Goal: Task Accomplishment & Management: Use online tool/utility

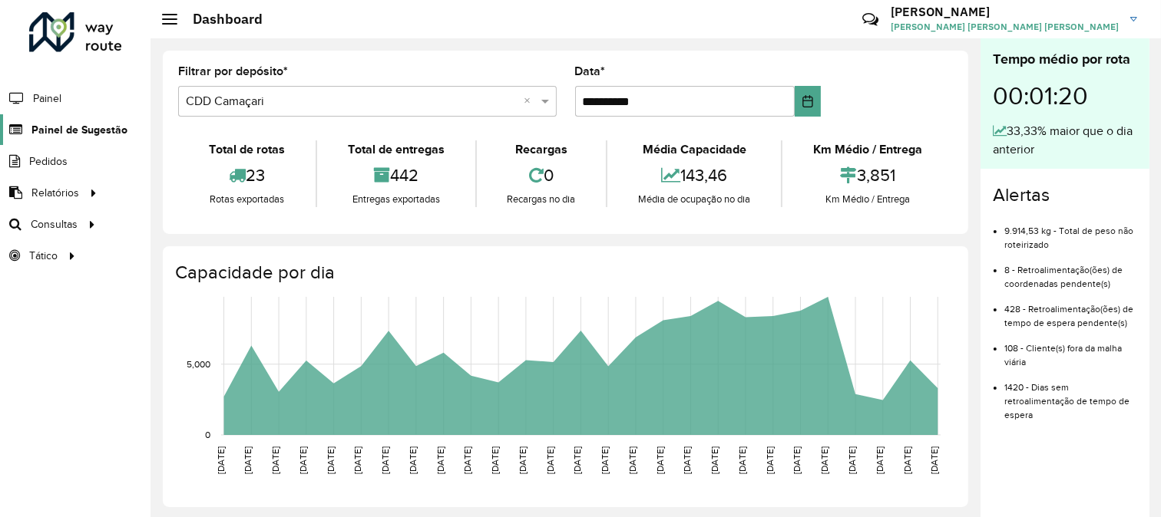
click at [87, 140] on link "Painel de Sugestão" at bounding box center [63, 129] width 127 height 31
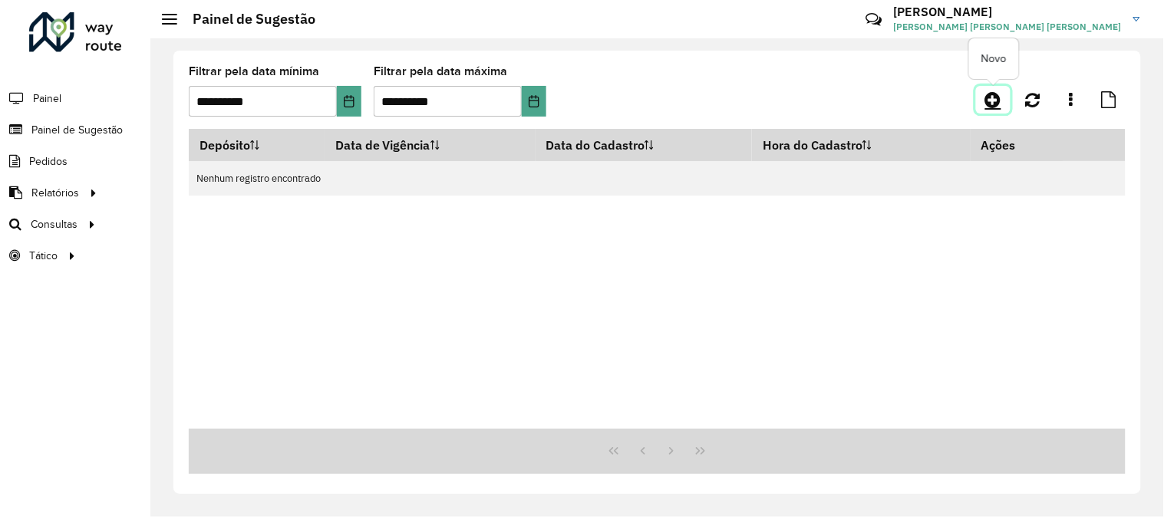
click at [990, 101] on icon at bounding box center [994, 100] width 16 height 18
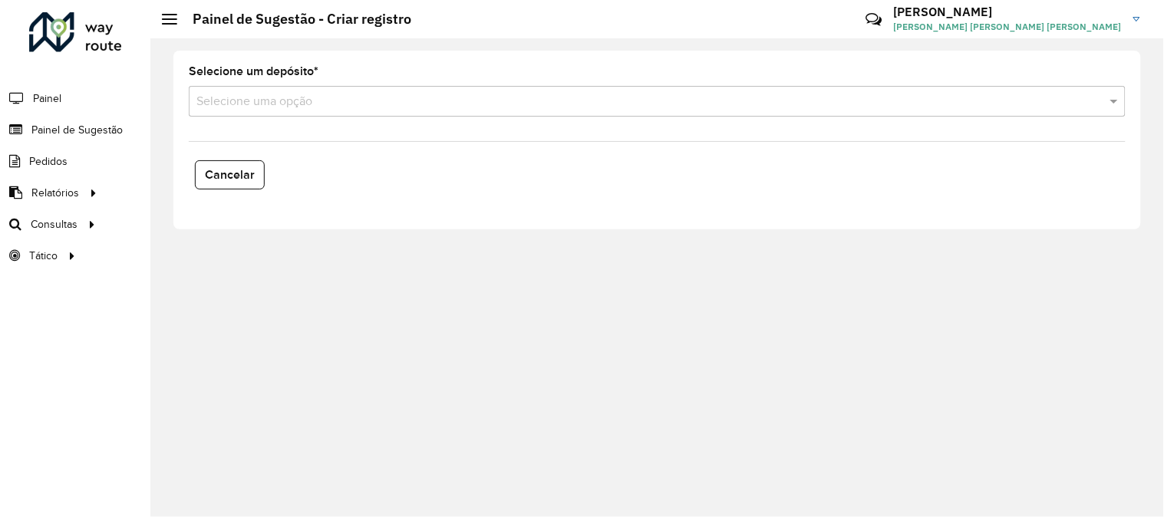
click at [264, 113] on div "Selecione uma opção" at bounding box center [657, 101] width 937 height 31
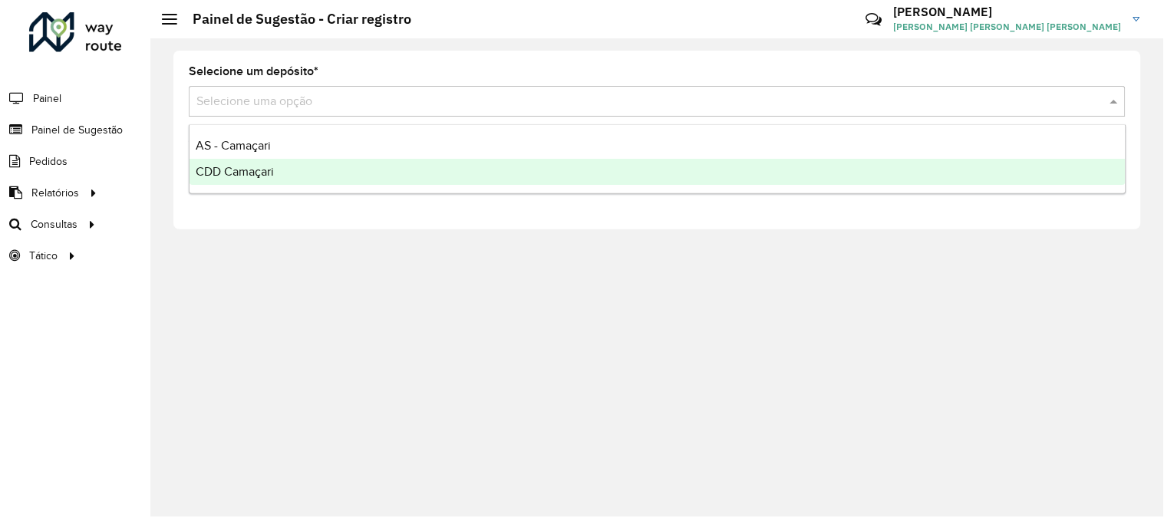
click at [226, 170] on span "CDD Camaçari" at bounding box center [235, 171] width 78 height 13
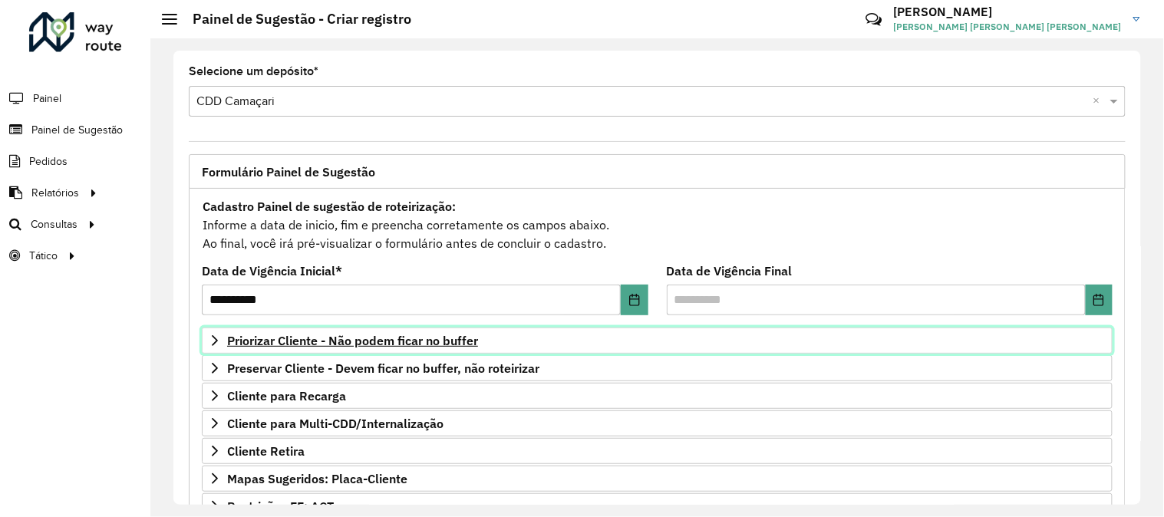
click at [401, 342] on span "Priorizar Cliente - Não podem ficar no buffer" at bounding box center [352, 341] width 251 height 12
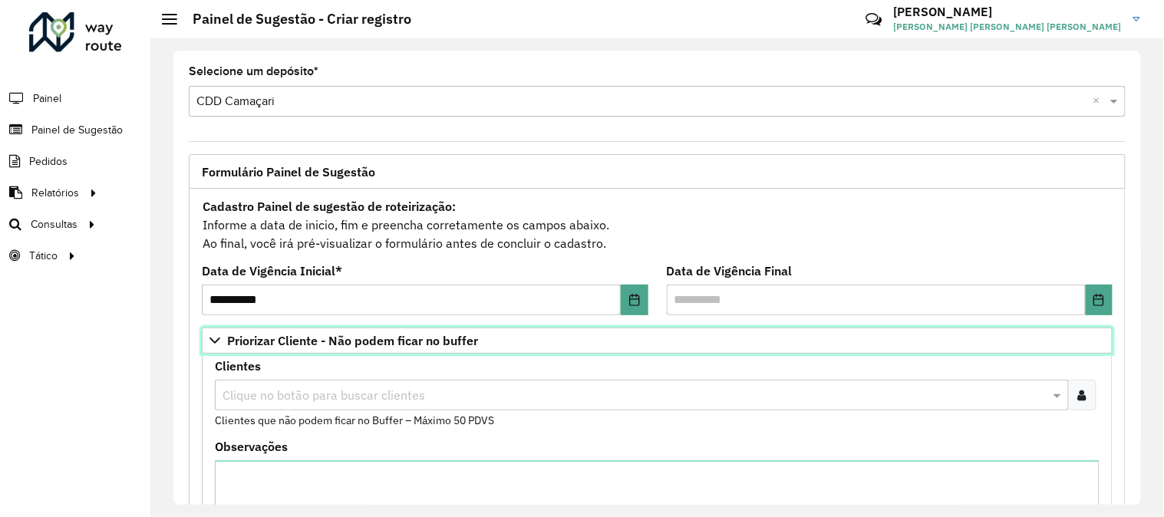
scroll to position [85, 0]
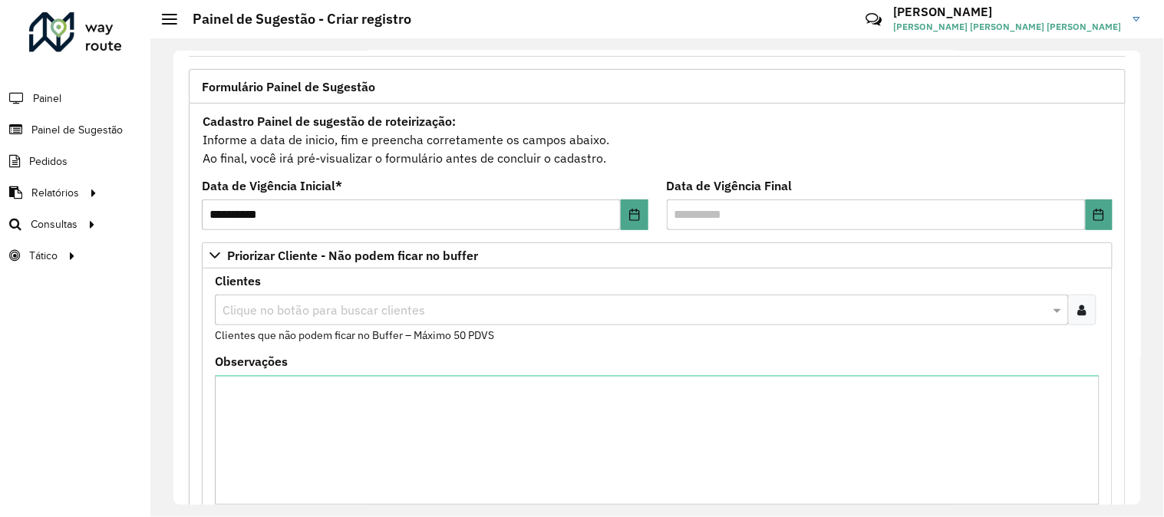
click at [1084, 308] on div at bounding box center [1082, 310] width 28 height 31
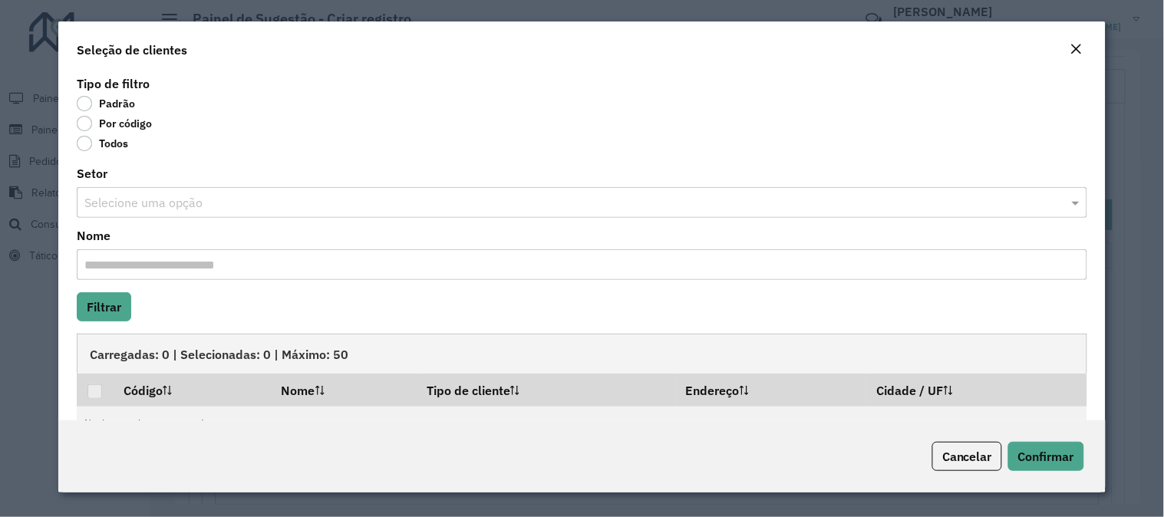
click at [94, 129] on label "Por código" at bounding box center [114, 123] width 75 height 15
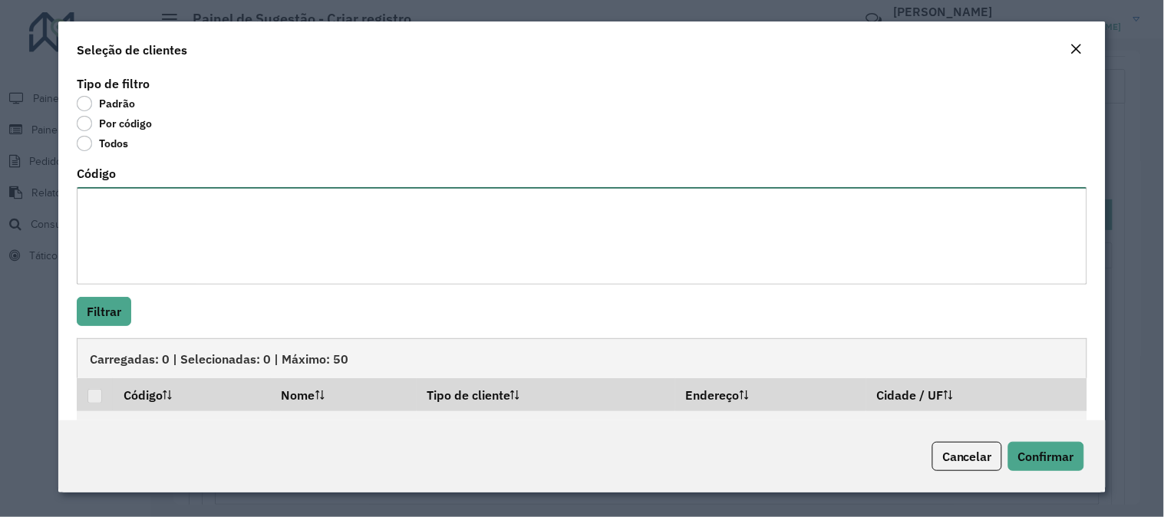
click at [150, 226] on textarea "Código" at bounding box center [582, 235] width 1011 height 97
paste textarea "******** ******** ******** ******** ******** ******** ******** ******** *******…"
paste textarea "*****"
type textarea "******** ******** ******** ******** ******** ******** ******** ******** *******…"
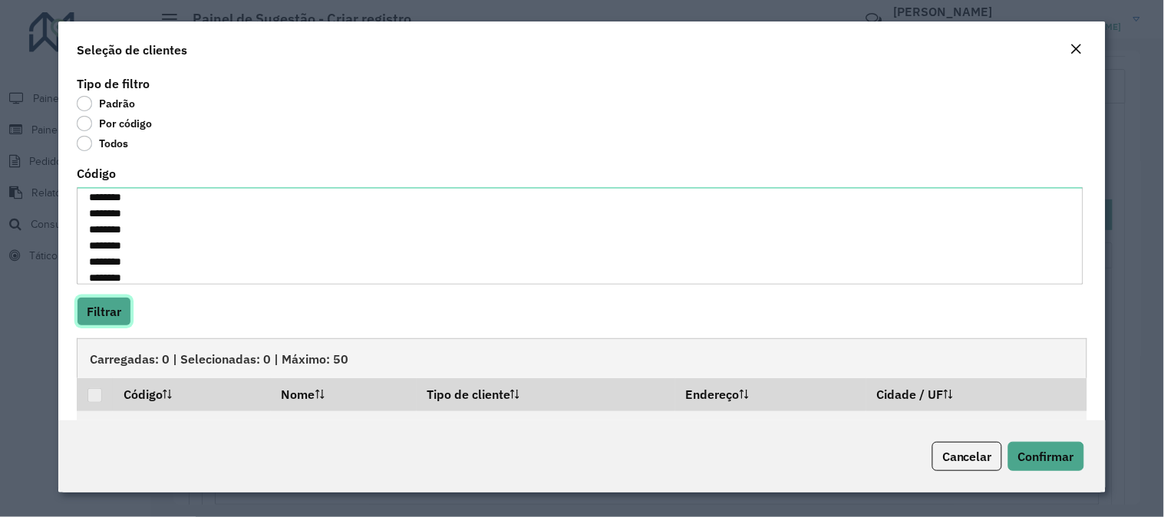
click at [96, 303] on button "Filtrar" at bounding box center [104, 311] width 54 height 29
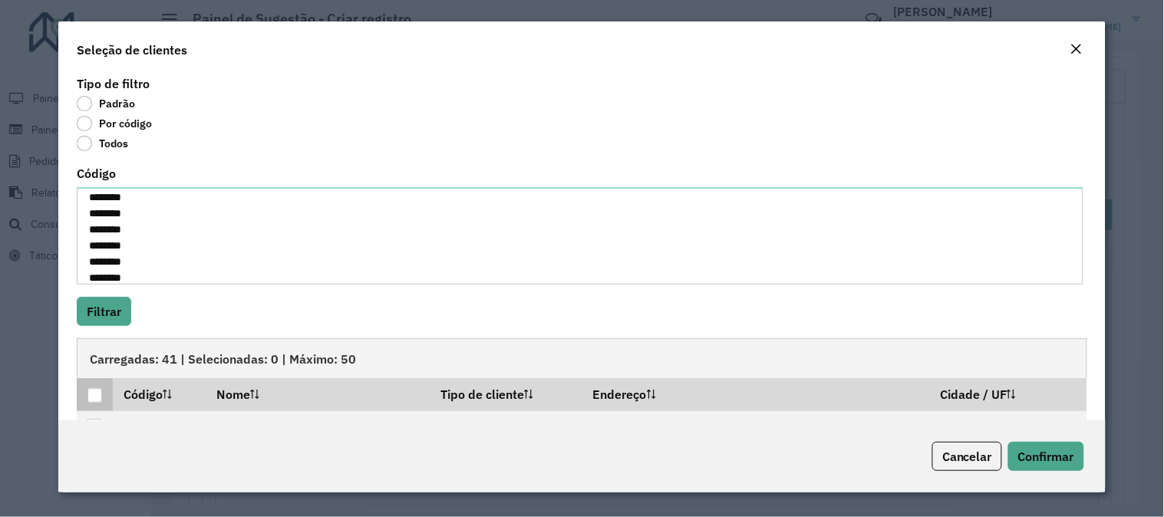
click at [94, 396] on div at bounding box center [95, 395] width 15 height 15
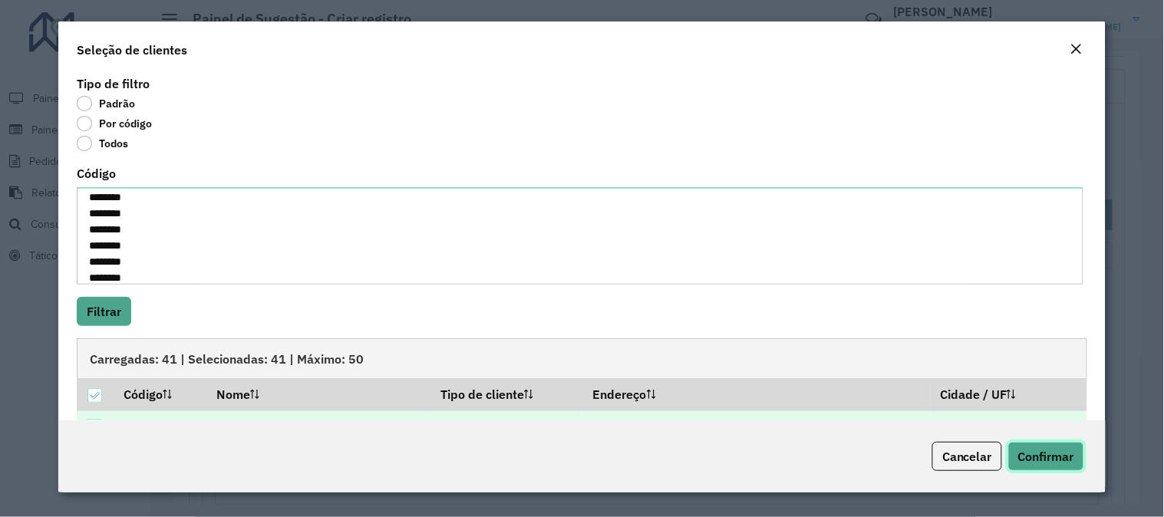
click at [1022, 451] on span "Confirmar" at bounding box center [1047, 456] width 56 height 15
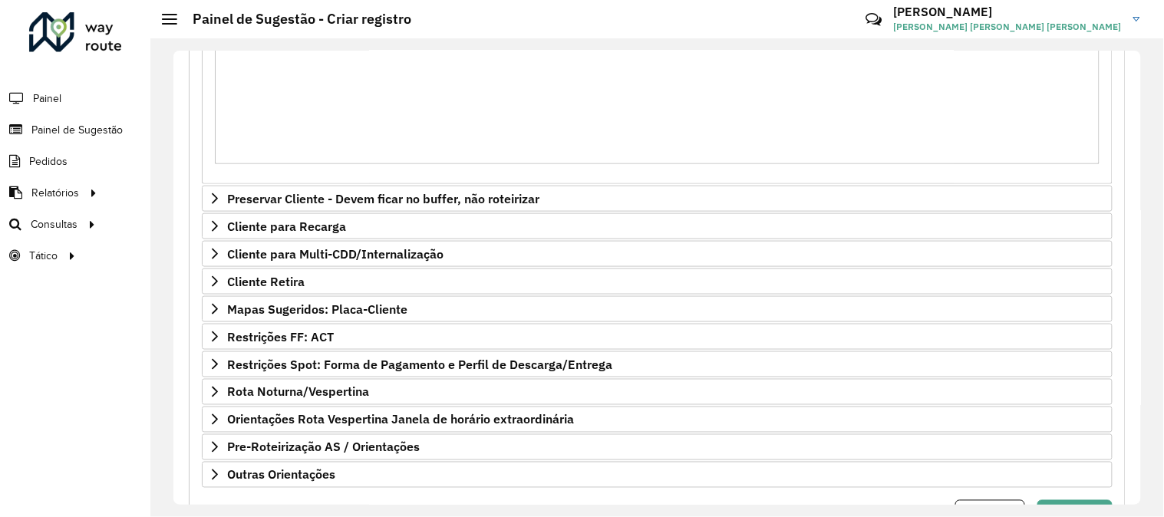
scroll to position [507, 0]
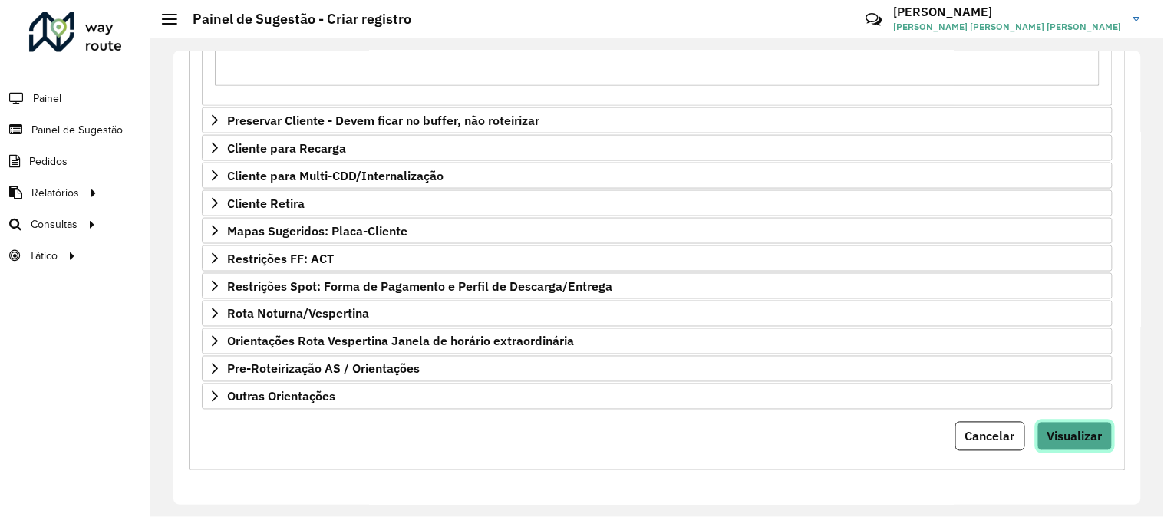
click at [1061, 441] on span "Visualizar" at bounding box center [1075, 436] width 55 height 15
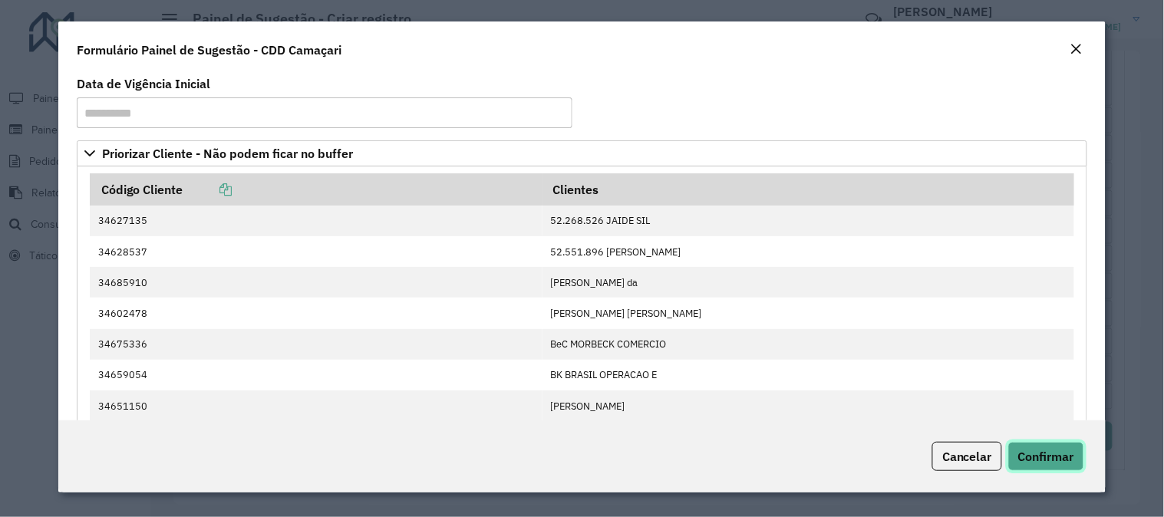
click at [1036, 464] on span "Confirmar" at bounding box center [1047, 456] width 56 height 15
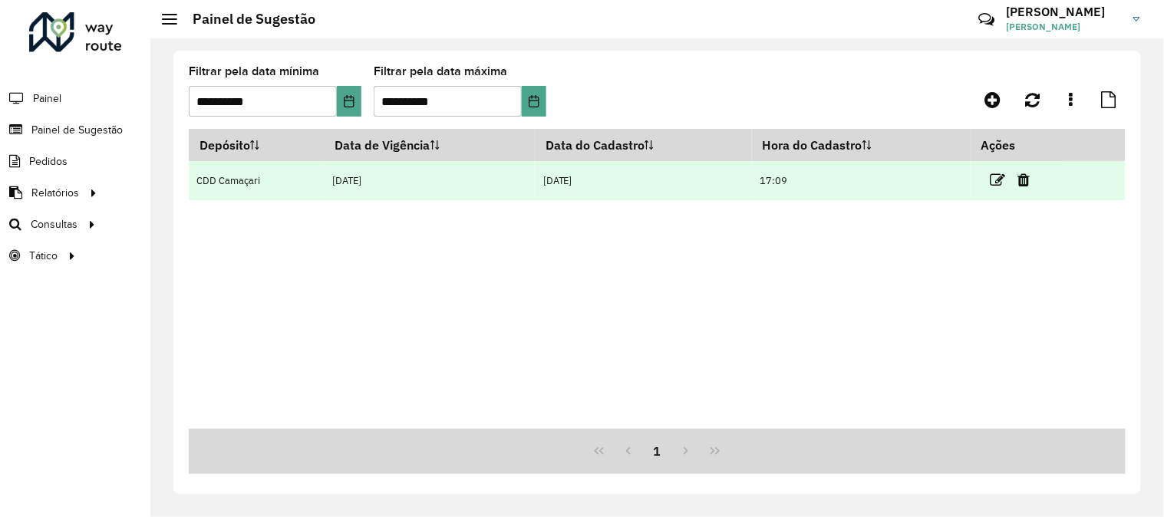
click at [1013, 173] on td at bounding box center [1017, 180] width 92 height 38
click at [995, 177] on icon at bounding box center [998, 180] width 15 height 15
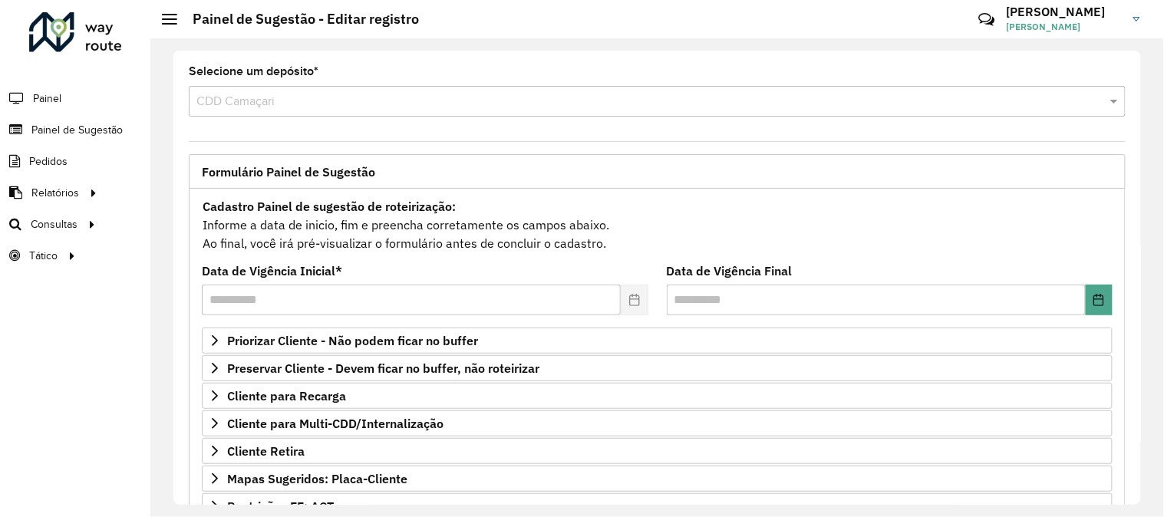
scroll to position [249, 0]
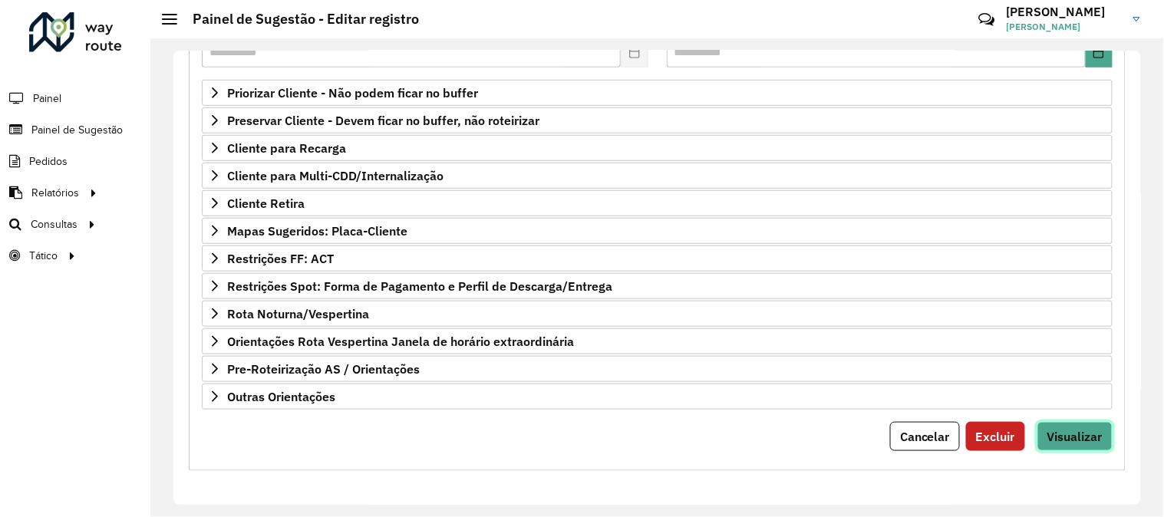
click at [1062, 438] on span "Visualizar" at bounding box center [1075, 436] width 55 height 15
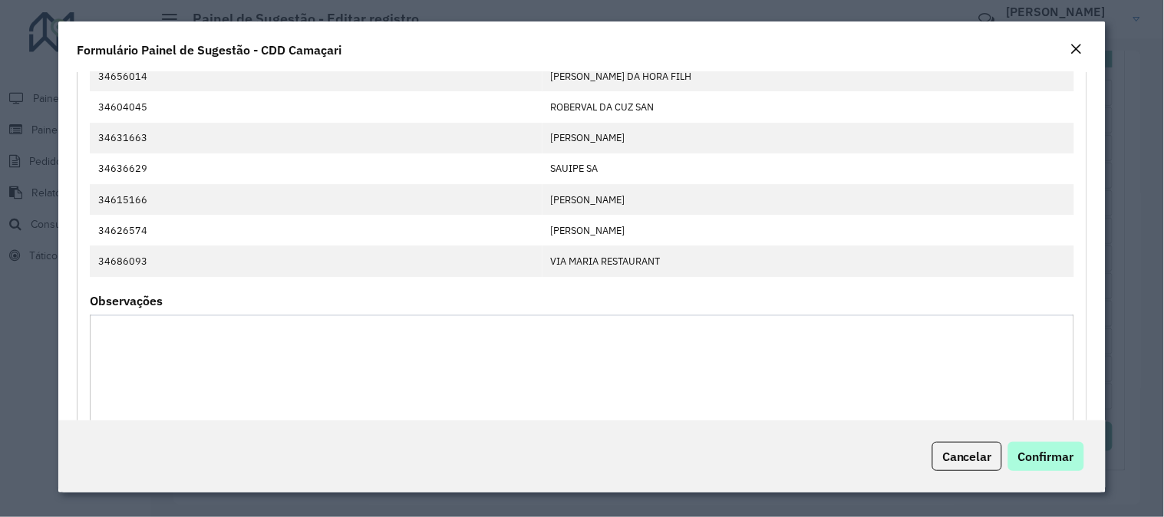
scroll to position [1260, 0]
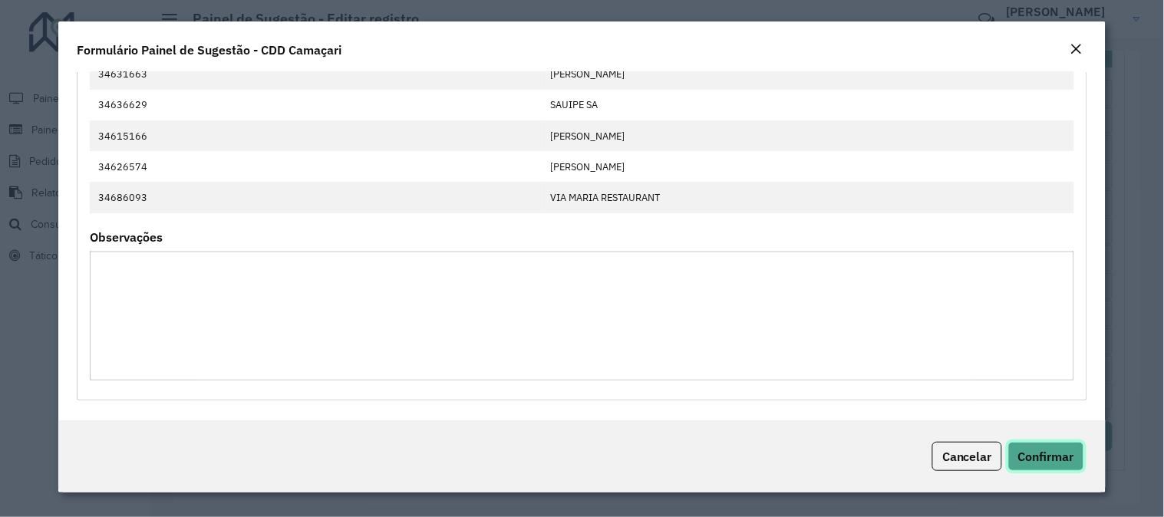
click at [1054, 464] on span "Confirmar" at bounding box center [1047, 456] width 56 height 15
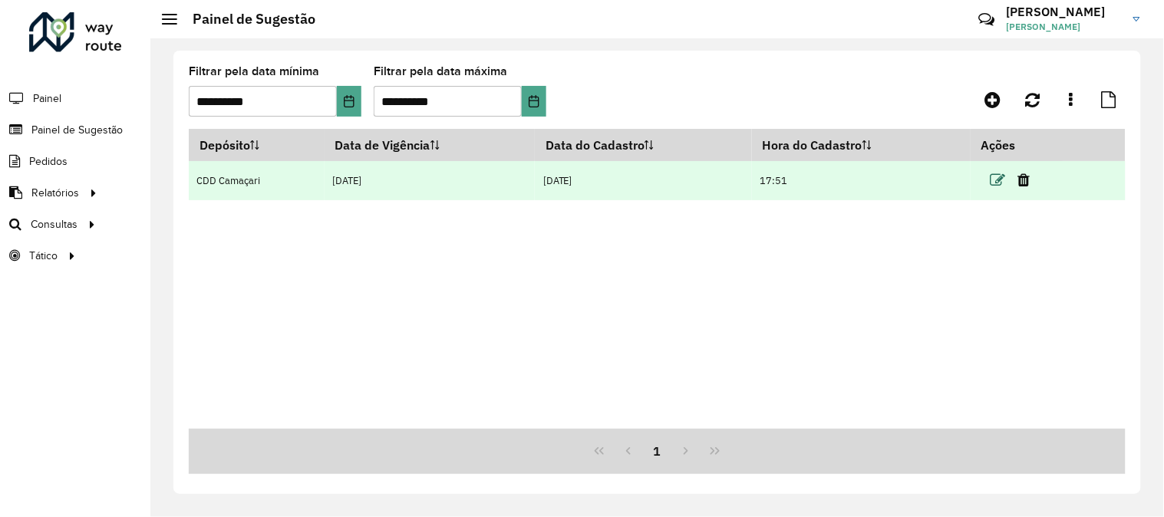
click at [998, 173] on icon at bounding box center [998, 180] width 15 height 15
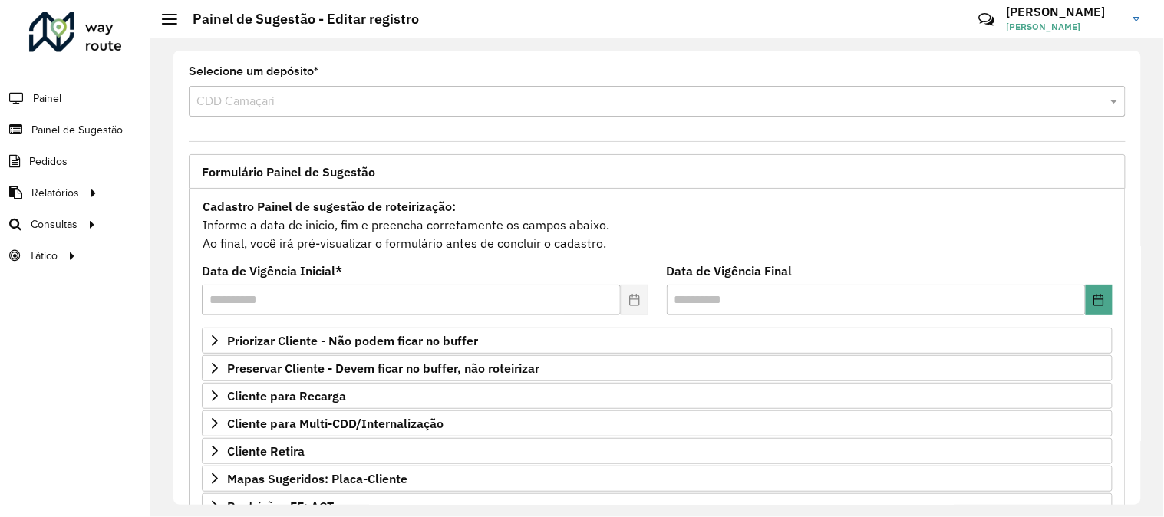
scroll to position [249, 0]
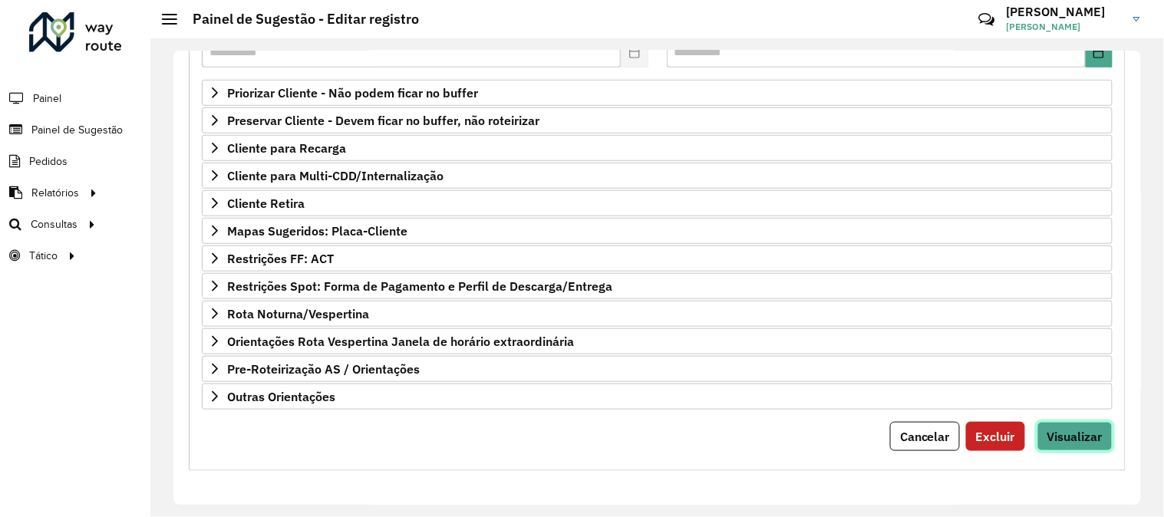
click at [1057, 424] on button "Visualizar" at bounding box center [1075, 436] width 75 height 29
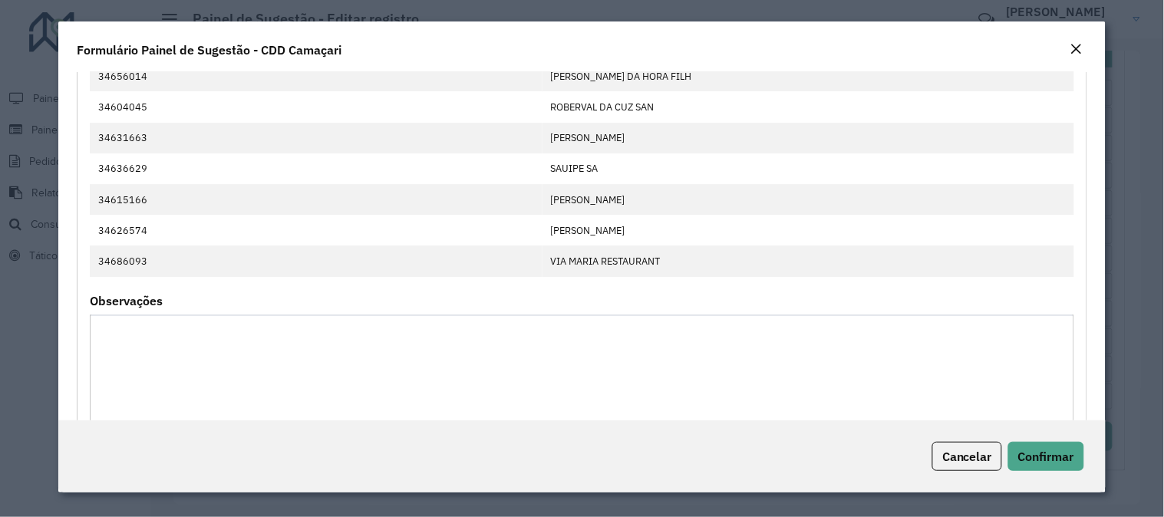
scroll to position [1260, 0]
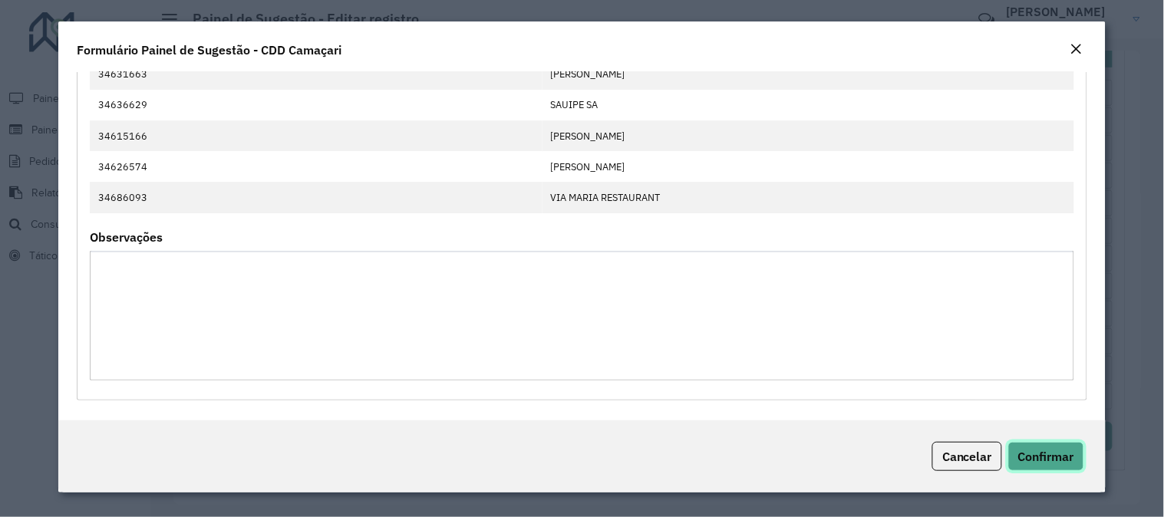
click at [1049, 449] on span "Confirmar" at bounding box center [1047, 456] width 56 height 15
